Goal: Task Accomplishment & Management: Use online tool/utility

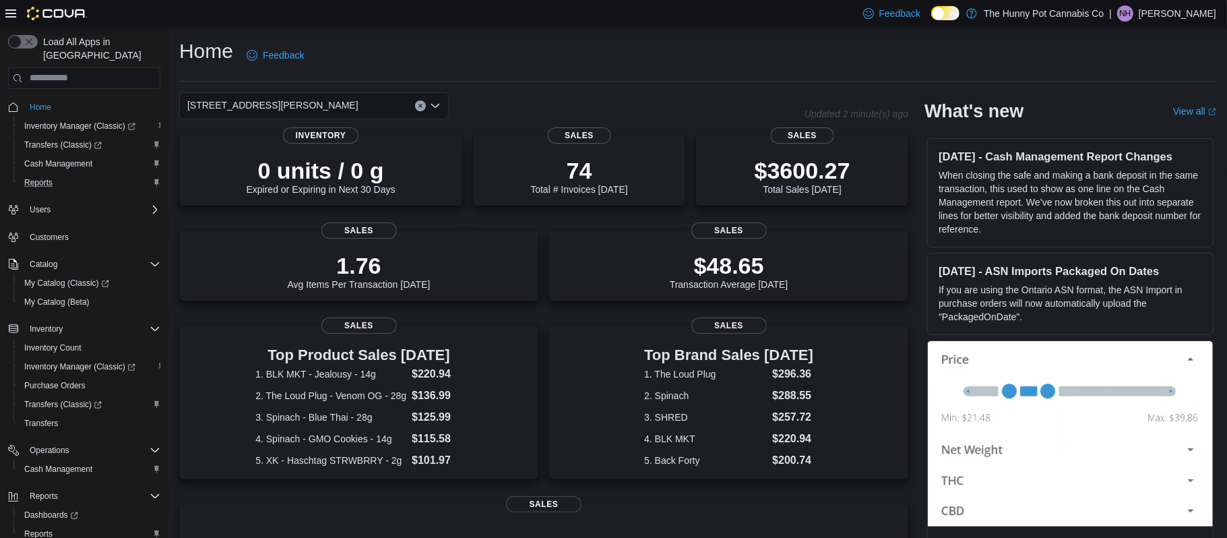
click at [71, 174] on div "Reports" at bounding box center [89, 182] width 141 height 16
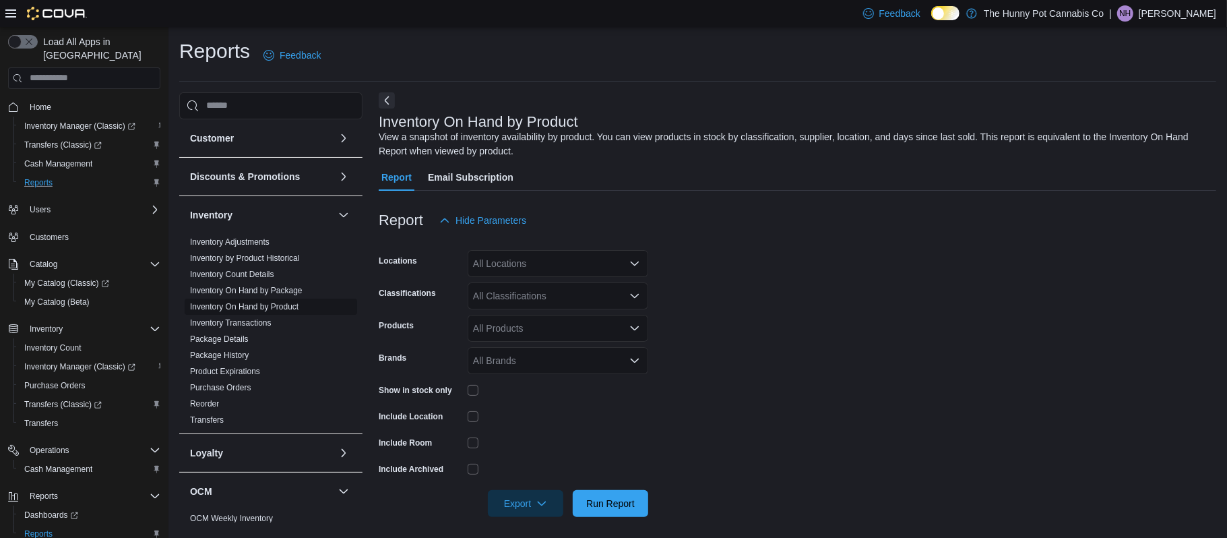
scroll to position [5, 0]
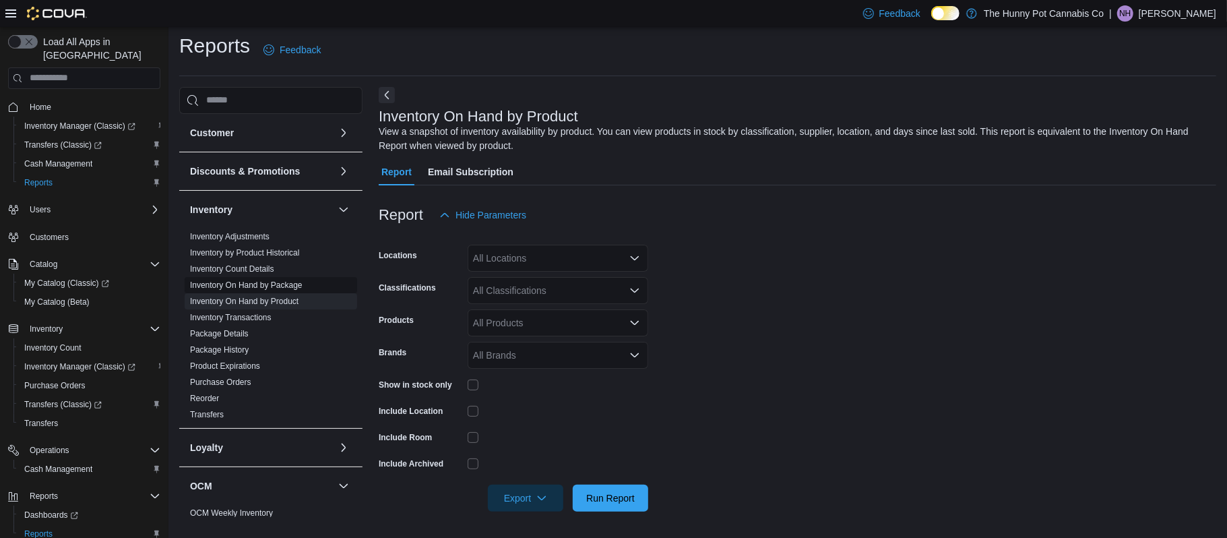
click at [287, 286] on link "Inventory On Hand by Package" at bounding box center [246, 284] width 113 height 9
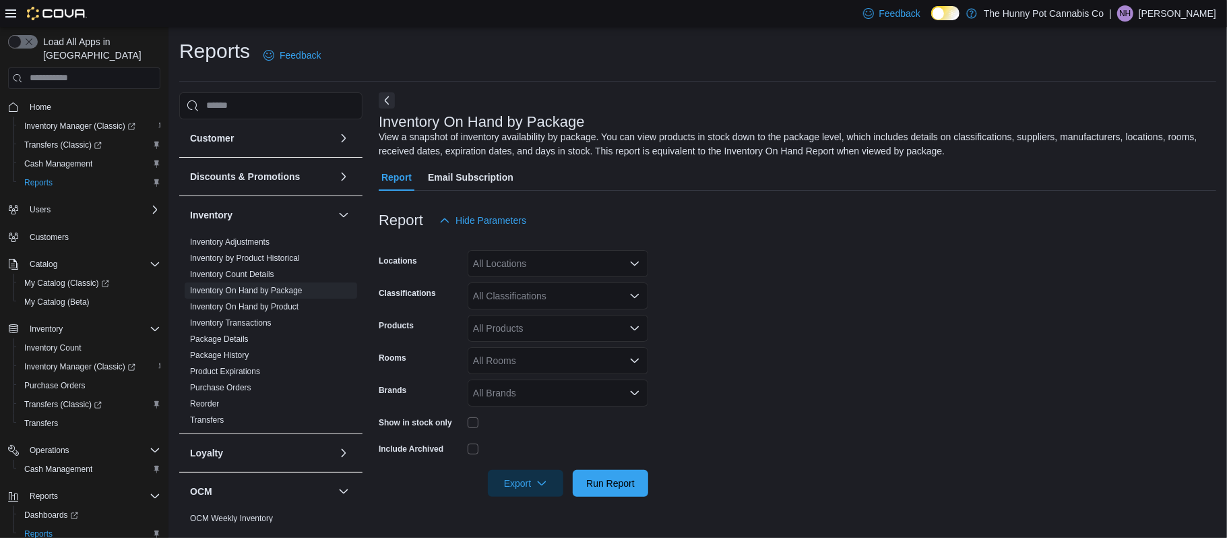
click at [513, 267] on div "All Locations" at bounding box center [558, 263] width 181 height 27
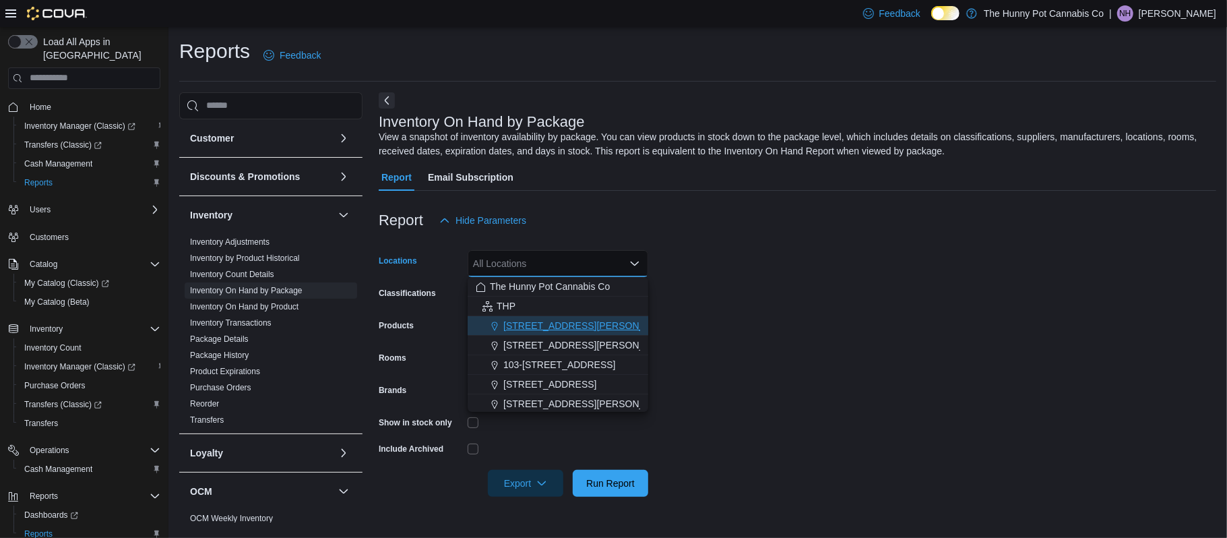
click at [524, 320] on span "[STREET_ADDRESS][PERSON_NAME]" at bounding box center [588, 325] width 171 height 13
click at [843, 354] on form "Locations [STREET_ADDRESS][PERSON_NAME] Combo box. Selected. [STREET_ADDRESS][P…" at bounding box center [797, 365] width 837 height 263
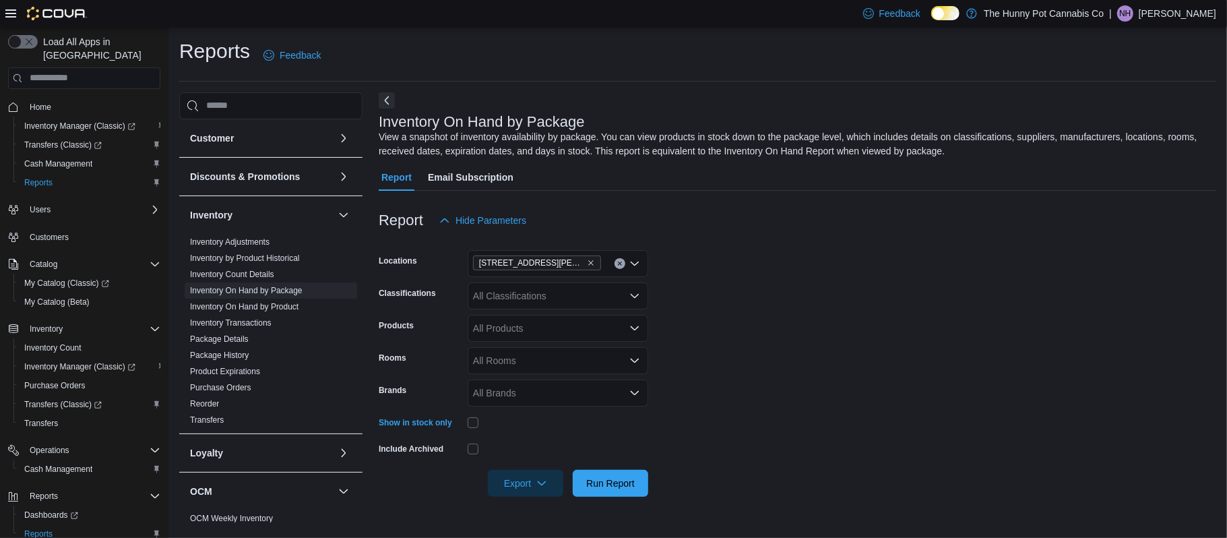
click at [577, 302] on div "All Classifications" at bounding box center [558, 295] width 181 height 27
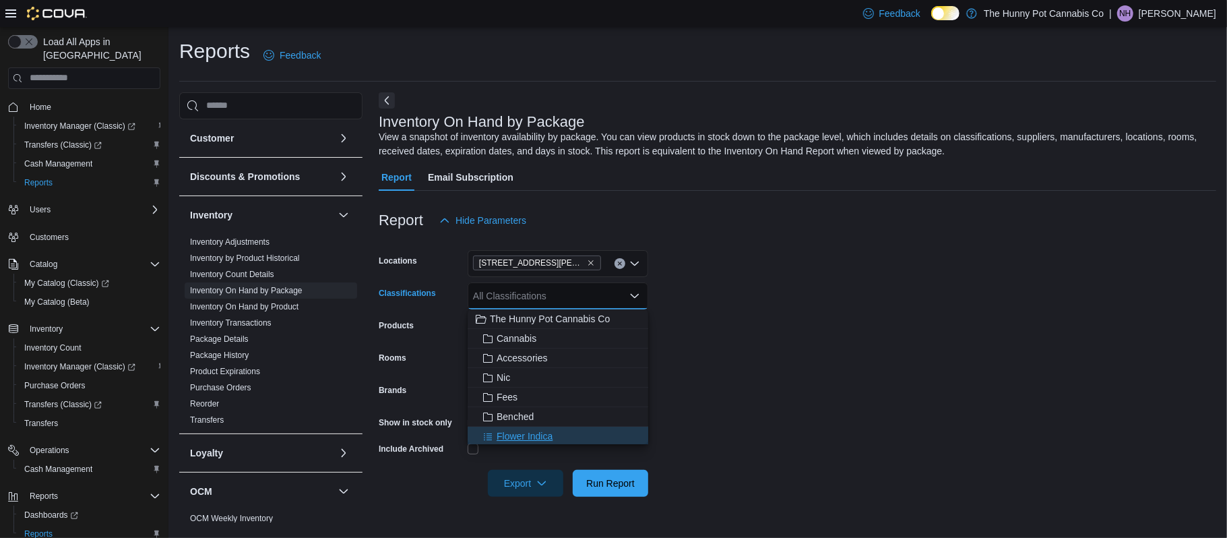
click at [550, 433] on span "Flower Indica" at bounding box center [524, 435] width 56 height 13
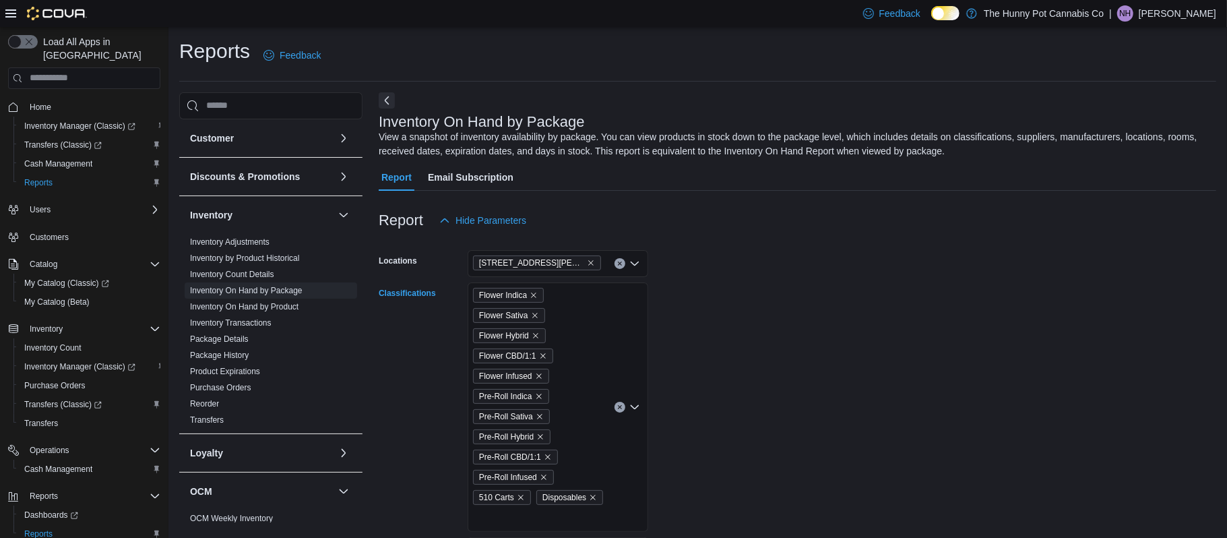
scroll to position [207, 0]
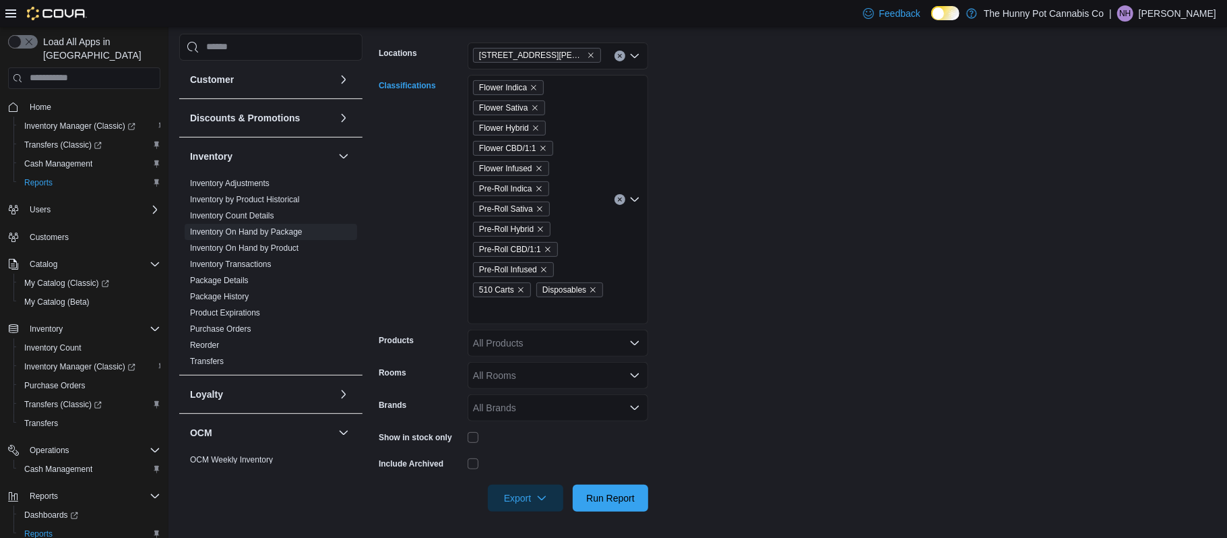
click at [482, 311] on div "Flower Indica Flower Sativa Flower Hybrid Flower CBD/1:1 Flower Infused Pre-Rol…" at bounding box center [558, 199] width 181 height 249
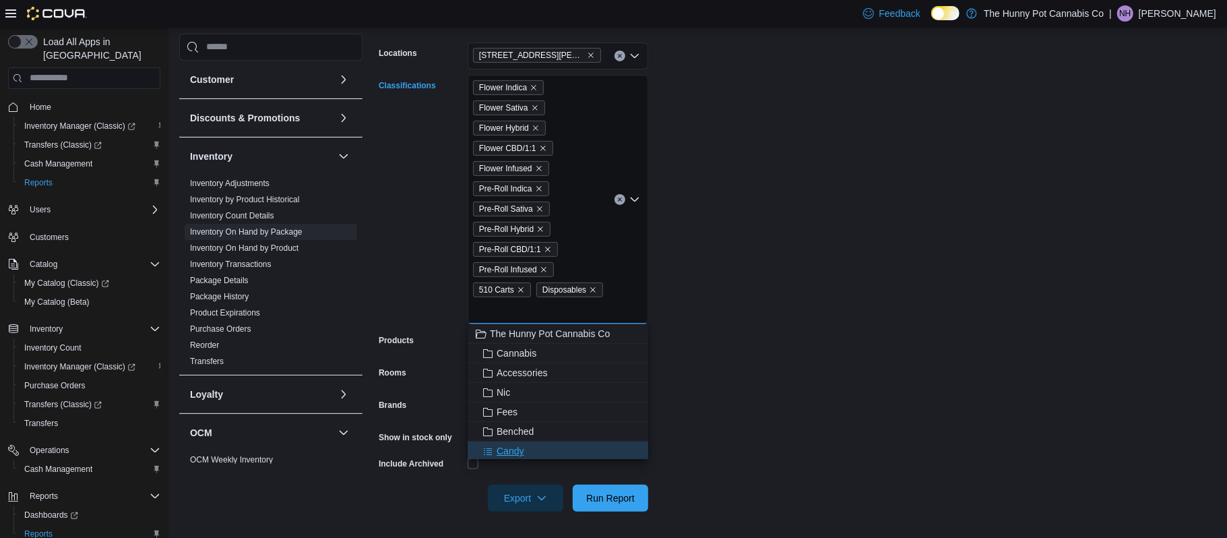
click at [527, 455] on div "Candy" at bounding box center [558, 450] width 164 height 13
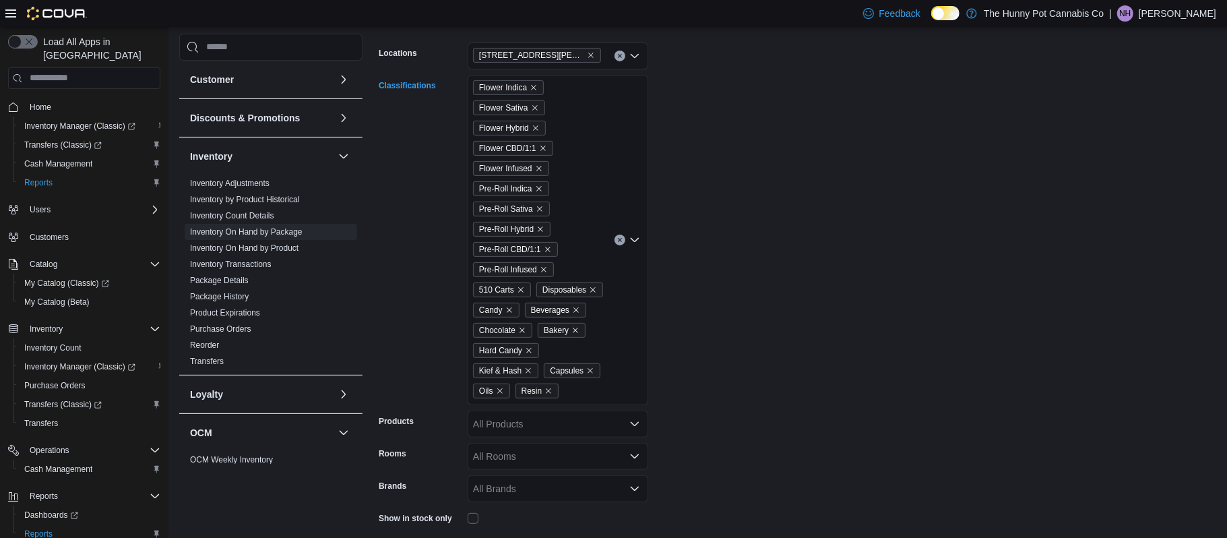
scroll to position [288, 0]
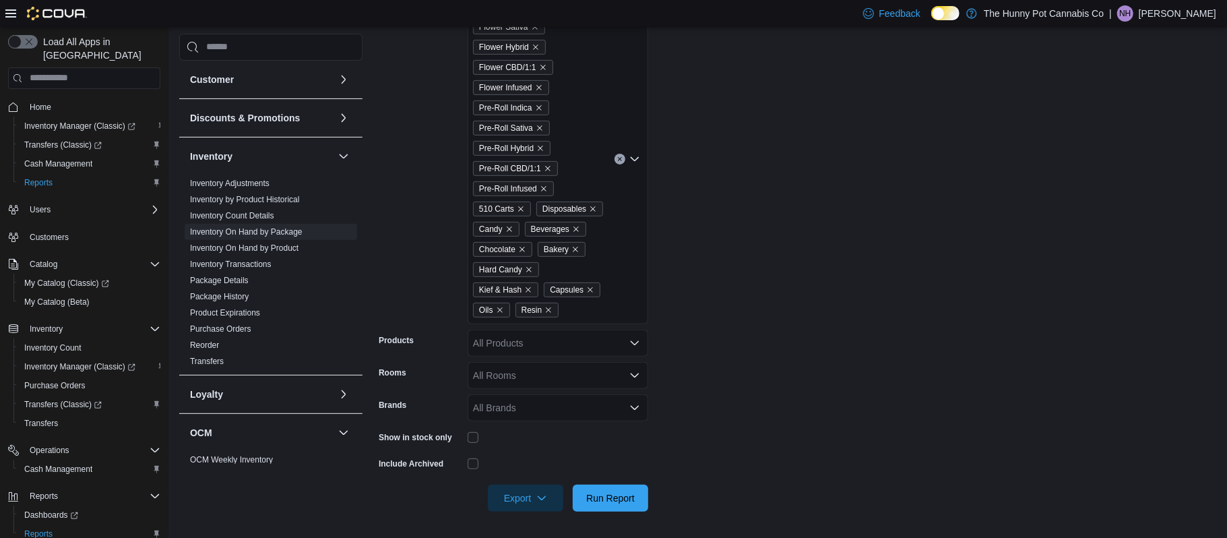
click at [587, 311] on div "Flower Indica Flower Sativa Flower Hybrid Flower CBD/1:1 Flower Infused Pre-Rol…" at bounding box center [558, 159] width 181 height 330
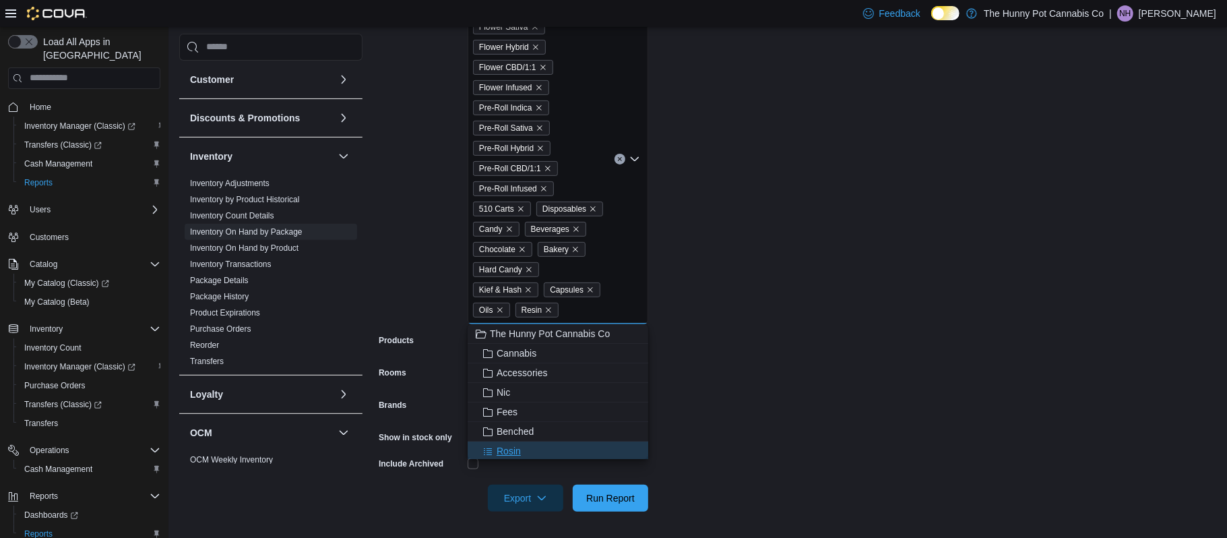
click at [577, 449] on div "Rosin" at bounding box center [558, 450] width 164 height 13
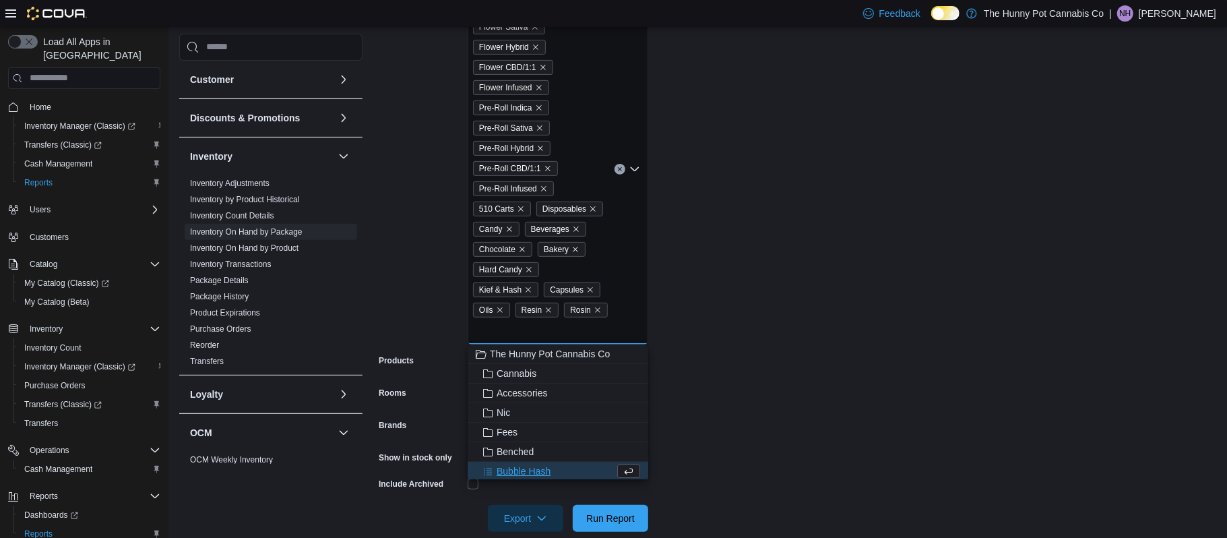
scroll to position [1, 0]
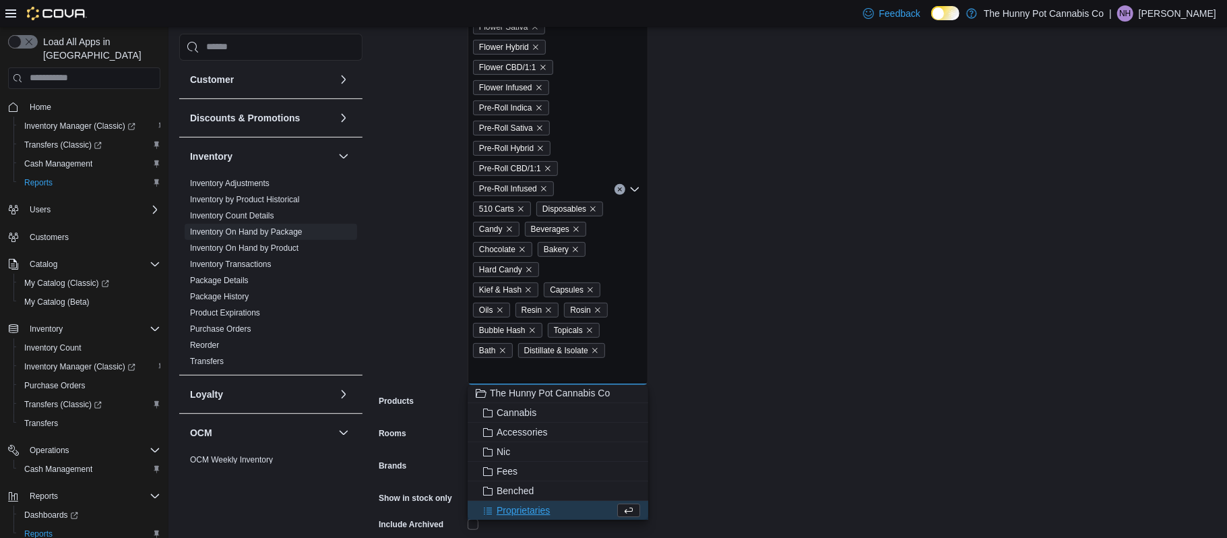
click at [912, 338] on form "Locations 100 [PERSON_NAME] Pkwy Classifications Flower Indica Flower Sativa Fl…" at bounding box center [797, 258] width 837 height 627
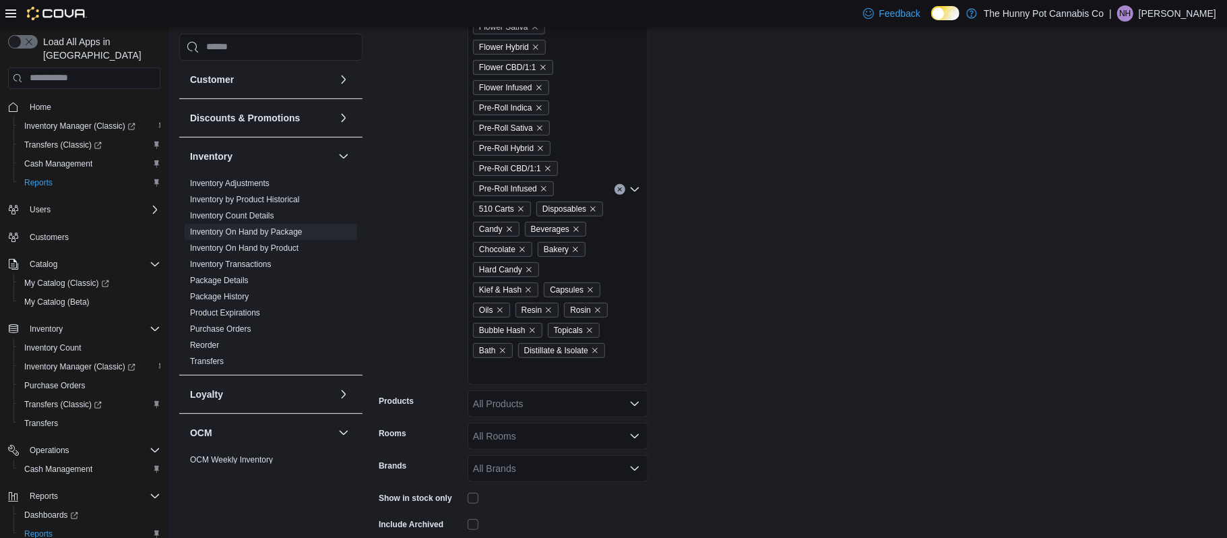
scroll to position [349, 0]
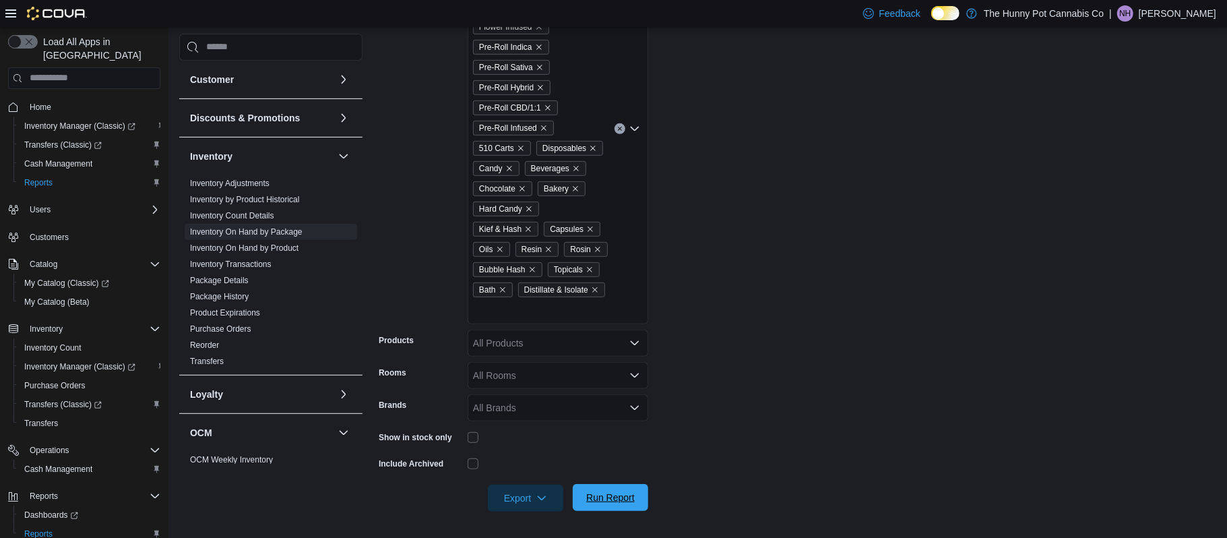
click at [610, 498] on span "Run Report" at bounding box center [610, 496] width 49 height 13
click at [75, 121] on span "Inventory Manager (Classic)" at bounding box center [79, 126] width 111 height 11
click at [539, 490] on span "Export" at bounding box center [525, 497] width 59 height 27
click at [553, 416] on span "Export to Excel" at bounding box center [526, 411] width 61 height 11
